Goal: Task Accomplishment & Management: Manage account settings

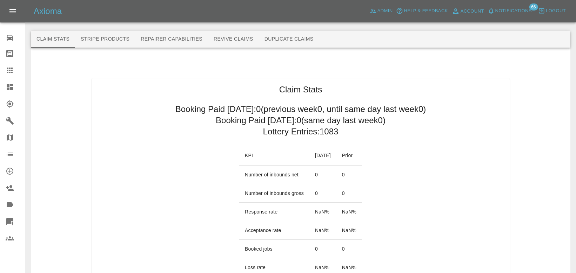
click at [298, 40] on button "Duplicate Claims" at bounding box center [289, 39] width 60 height 17
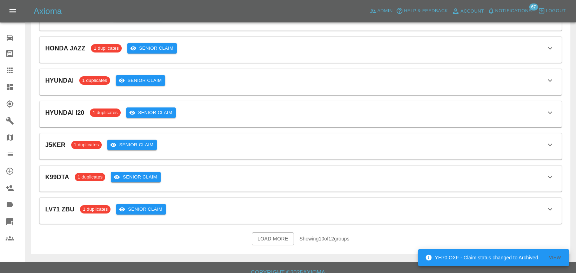
scroll to position [194, 0]
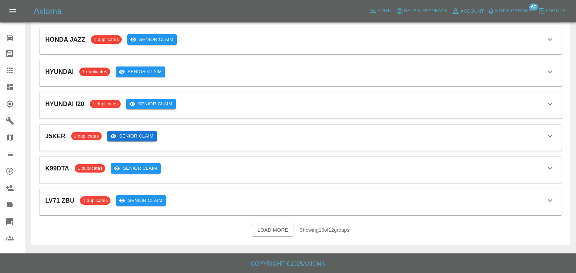
click at [121, 132] on button "Senior Claim" at bounding box center [132, 136] width 50 height 11
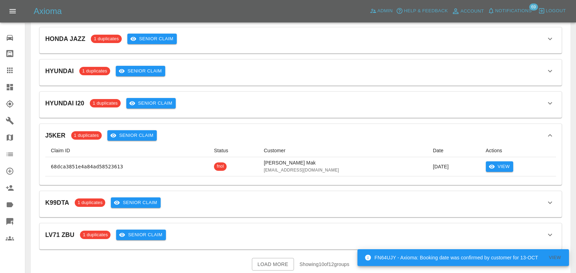
scroll to position [205, 0]
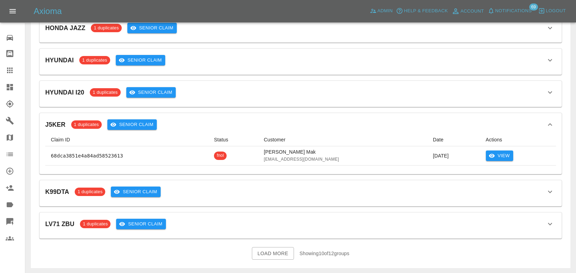
click at [346, 204] on div "K99DTA 1 duplicates Senior Claim Claim ID Status Customer Date Actions 68dc1706…" at bounding box center [301, 194] width 522 height 26
click at [344, 199] on div "K99DTA 1 duplicates Senior Claim Claim ID Status Customer Date Actions 68dc1706…" at bounding box center [301, 194] width 522 height 26
click at [548, 194] on icon "button" at bounding box center [550, 192] width 8 height 8
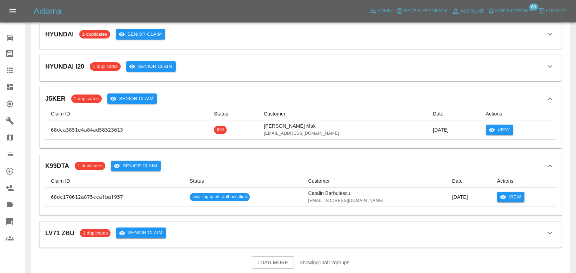
scroll to position [237, 0]
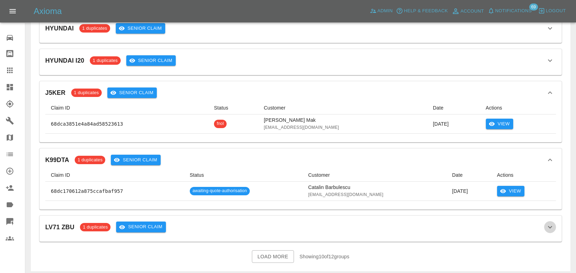
click at [550, 227] on icon "button" at bounding box center [550, 227] width 8 height 8
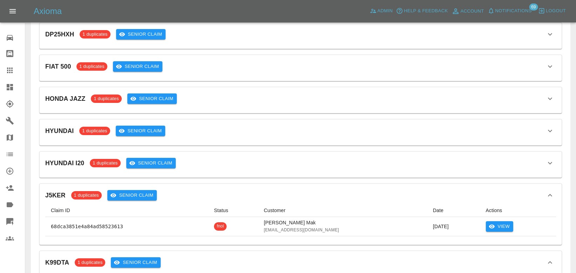
scroll to position [131, 0]
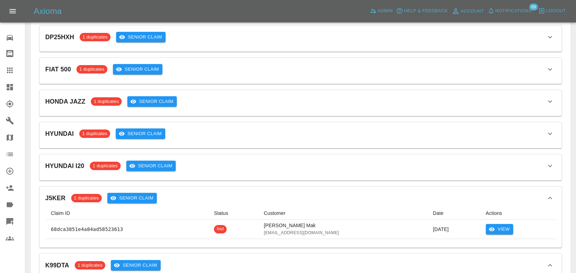
click at [550, 165] on icon "button" at bounding box center [550, 166] width 8 height 8
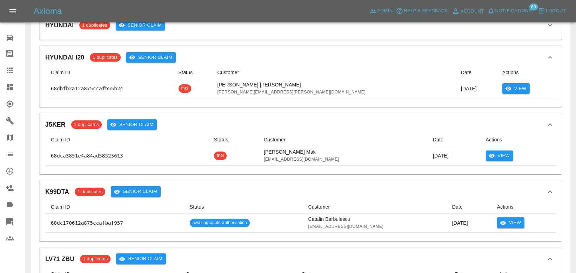
scroll to position [333, 0]
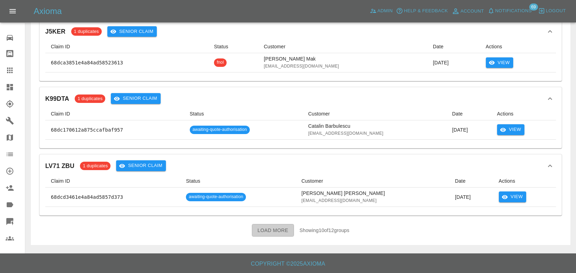
click at [273, 235] on button "Load More" at bounding box center [273, 230] width 42 height 13
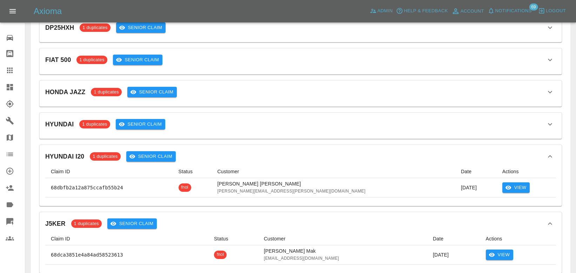
scroll to position [0, 0]
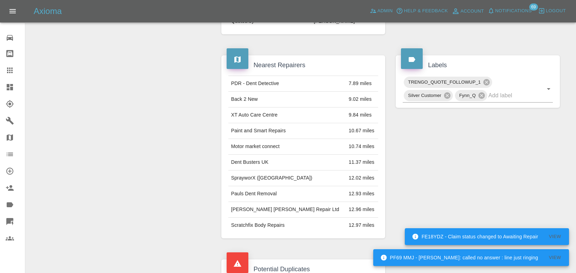
scroll to position [405, 0]
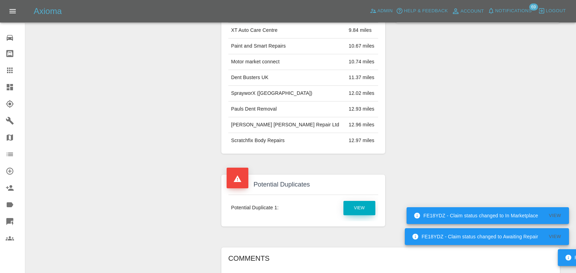
click at [361, 201] on link "View" at bounding box center [359, 208] width 32 height 14
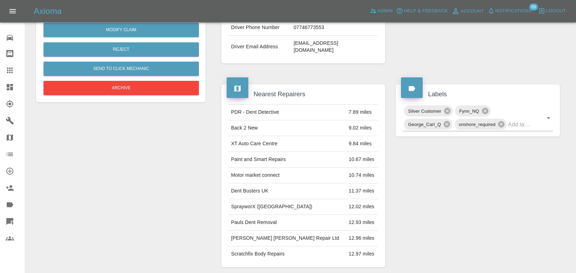
scroll to position [363, 0]
